Goal: Find contact information: Find contact information

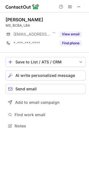
scroll to position [122, 89]
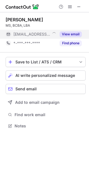
click at [69, 35] on button "View email" at bounding box center [71, 34] width 22 height 6
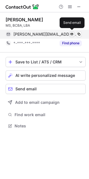
click at [79, 33] on span at bounding box center [79, 34] width 4 height 4
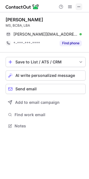
click at [78, 6] on span at bounding box center [79, 6] width 4 height 4
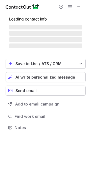
scroll to position [122, 89]
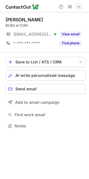
click at [80, 6] on span at bounding box center [79, 6] width 4 height 4
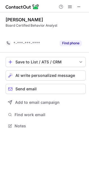
scroll to position [113, 89]
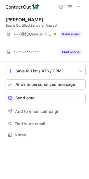
scroll to position [122, 89]
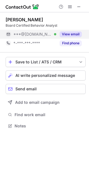
click at [73, 35] on button "View email" at bounding box center [71, 34] width 22 height 6
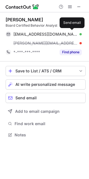
scroll to position [131, 89]
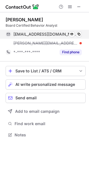
click at [82, 32] on div "[EMAIL_ADDRESS][DOMAIN_NAME] Verified Send email Copy" at bounding box center [44, 34] width 76 height 9
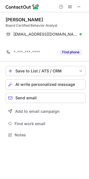
scroll to position [122, 89]
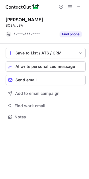
scroll to position [113, 89]
click at [78, 6] on span at bounding box center [79, 6] width 4 height 4
click at [78, 4] on span at bounding box center [79, 6] width 4 height 4
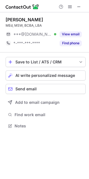
scroll to position [122, 89]
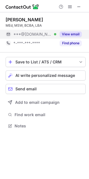
click at [68, 30] on div "View email" at bounding box center [69, 34] width 26 height 9
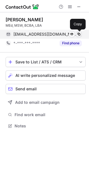
click at [79, 34] on span at bounding box center [79, 34] width 4 height 4
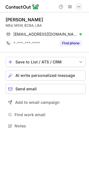
click at [79, 6] on span at bounding box center [79, 6] width 4 height 4
click at [11, 19] on div "Jessica Johnson" at bounding box center [25, 20] width 38 height 6
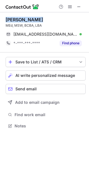
click at [11, 19] on div "Jessica Johnson" at bounding box center [25, 20] width 38 height 6
copy div "Jessica Johnson"
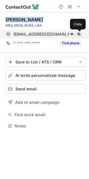
click at [79, 35] on span at bounding box center [79, 34] width 4 height 4
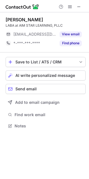
scroll to position [122, 89]
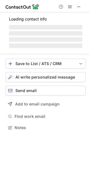
scroll to position [122, 89]
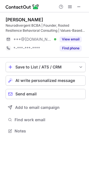
scroll to position [127, 89]
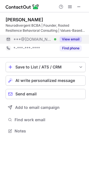
click at [71, 37] on button "View email" at bounding box center [71, 40] width 22 height 6
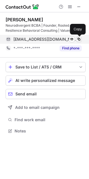
click at [78, 38] on span at bounding box center [79, 39] width 4 height 4
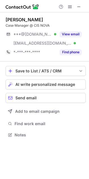
scroll to position [131, 89]
click at [9, 18] on div "Charlie McAdams" at bounding box center [25, 20] width 38 height 6
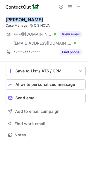
click at [9, 18] on div "Charlie McAdams" at bounding box center [25, 20] width 38 height 6
copy div "Charlie McAdams"
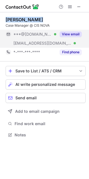
click at [68, 33] on button "View email" at bounding box center [71, 34] width 22 height 6
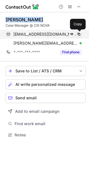
click at [80, 33] on span at bounding box center [79, 34] width 4 height 4
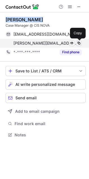
click at [79, 43] on span at bounding box center [79, 43] width 4 height 4
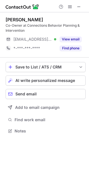
scroll to position [127, 89]
click at [16, 20] on div "James Kidwell" at bounding box center [25, 20] width 38 height 6
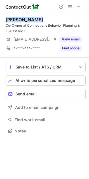
click at [16, 20] on div "James Kidwell" at bounding box center [25, 20] width 38 height 6
copy div "James Kidwell"
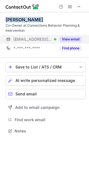
click at [69, 39] on button "View email" at bounding box center [71, 40] width 22 height 6
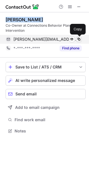
click at [79, 39] on span at bounding box center [79, 39] width 4 height 4
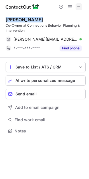
click at [82, 6] on button at bounding box center [79, 6] width 7 height 7
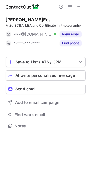
scroll to position [122, 89]
click at [6, 19] on div "[PERSON_NAME]Ed." at bounding box center [28, 20] width 45 height 6
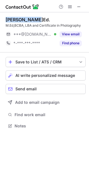
drag, startPoint x: 6, startPoint y: 19, endPoint x: 29, endPoint y: 18, distance: 23.6
click at [29, 18] on div "[PERSON_NAME]Ed." at bounding box center [28, 20] width 45 height 6
copy div "[PERSON_NAME]"
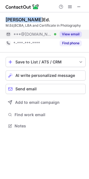
click at [72, 32] on button "View email" at bounding box center [71, 34] width 22 height 6
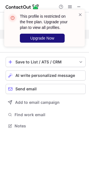
click at [46, 37] on span "Upgrade Now" at bounding box center [42, 38] width 24 height 4
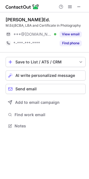
scroll to position [122, 89]
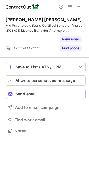
scroll to position [118, 89]
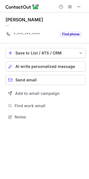
scroll to position [113, 89]
click at [80, 5] on span at bounding box center [79, 6] width 4 height 4
click at [78, 4] on span at bounding box center [79, 6] width 4 height 4
